Goal: Check status: Check status

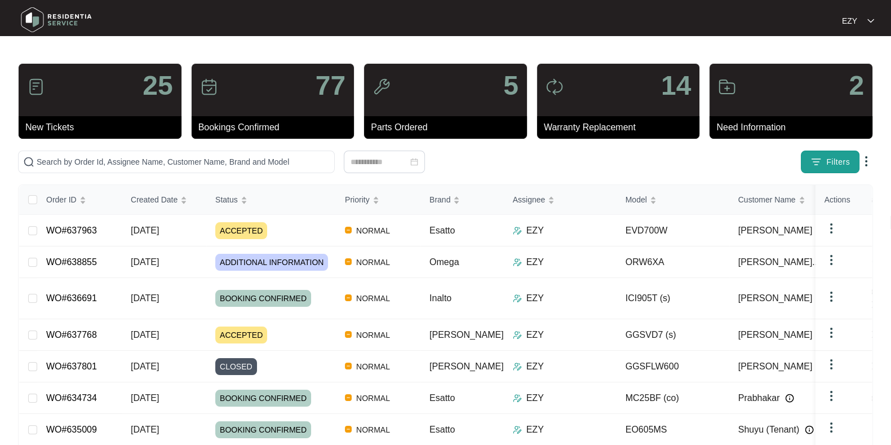
click at [817, 161] on img "button" at bounding box center [816, 161] width 11 height 11
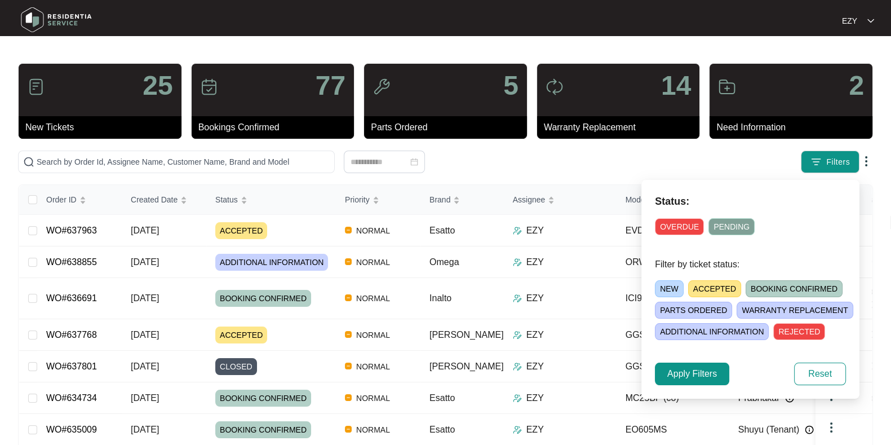
click at [713, 284] on span "ACCEPTED" at bounding box center [714, 288] width 53 height 17
click at [688, 377] on span "Apply Filters" at bounding box center [692, 374] width 50 height 14
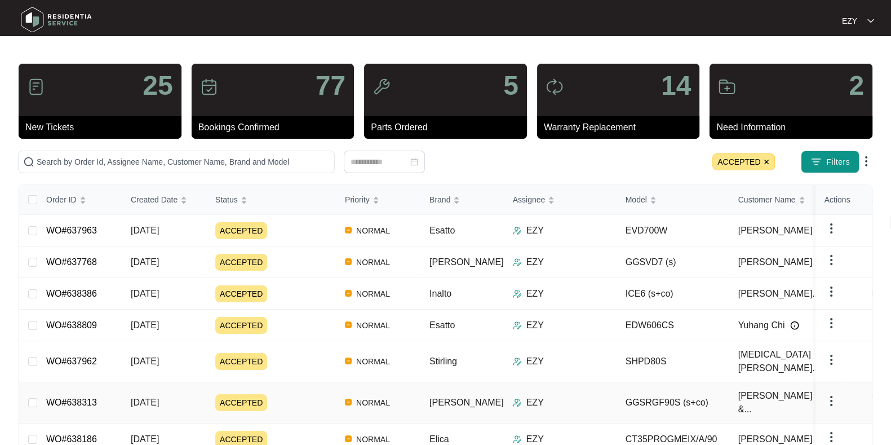
scroll to position [82, 0]
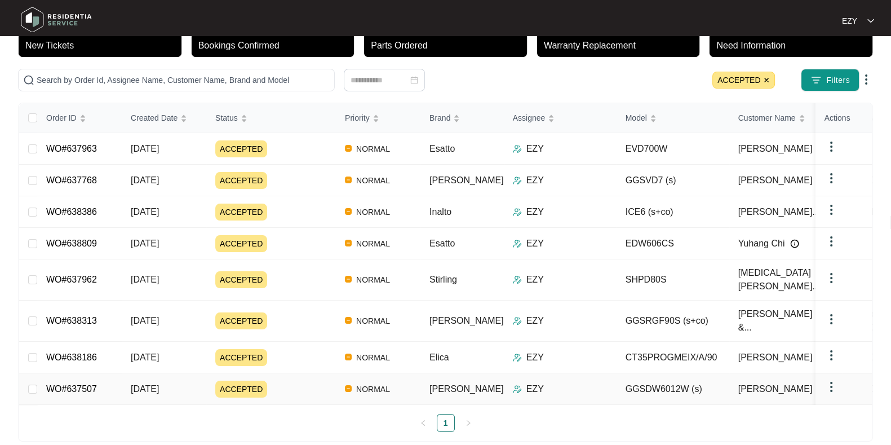
click at [313, 380] on div "ACCEPTED" at bounding box center [275, 388] width 121 height 17
click at [282, 373] on td "ACCEPTED" at bounding box center [271, 389] width 130 height 32
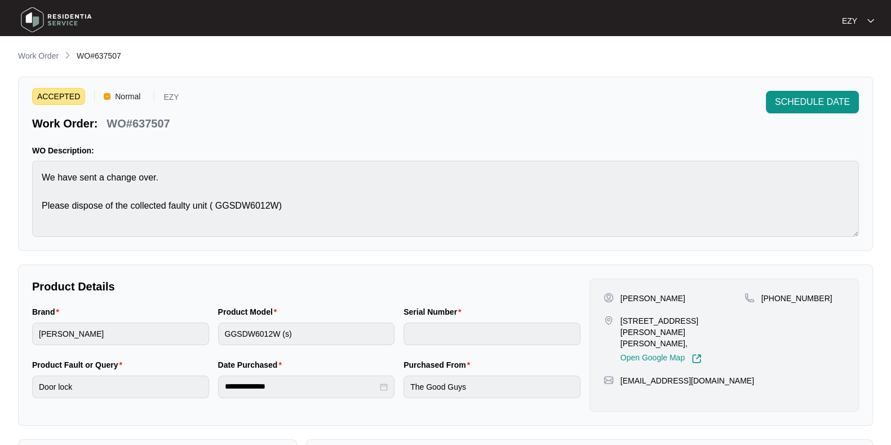
click at [150, 126] on p "WO#637507" at bounding box center [138, 124] width 63 height 16
copy p "637507"
